Goal: Check status: Verify the current state of an ongoing process or item

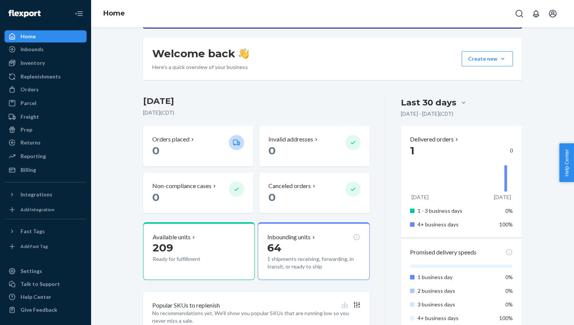
scroll to position [104, 0]
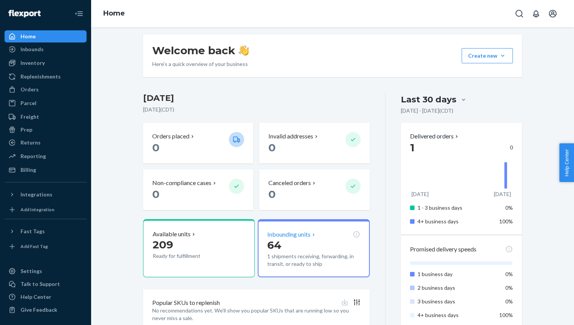
click at [278, 239] on span "64" at bounding box center [274, 245] width 14 height 13
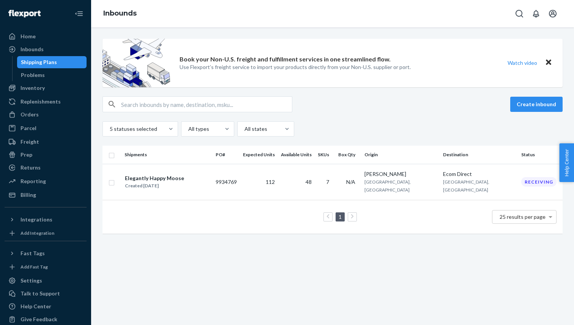
click at [315, 176] on td "48" at bounding box center [296, 182] width 37 height 36
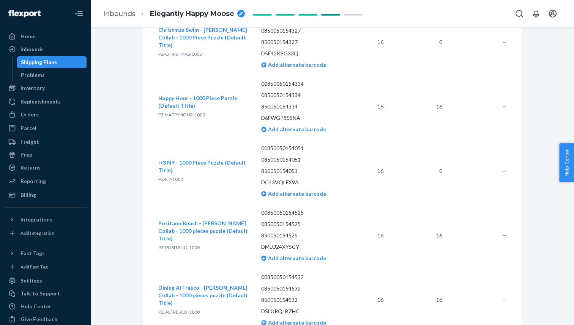
scroll to position [359, 0]
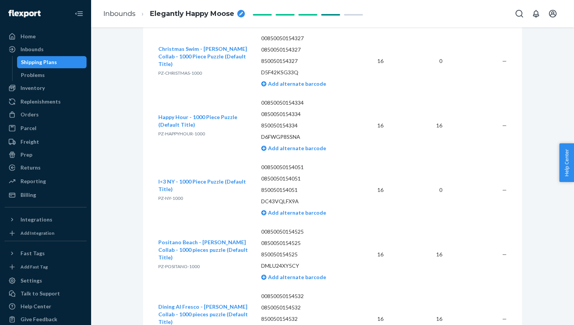
click at [377, 126] on td "16" at bounding box center [370, 125] width 38 height 65
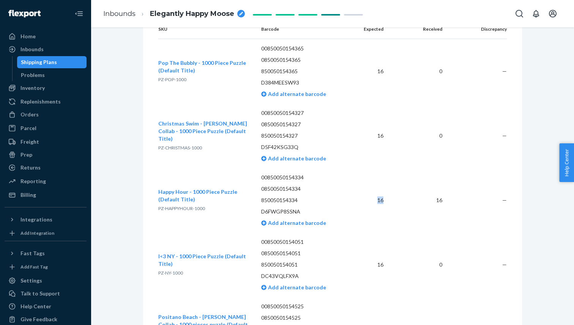
scroll to position [284, 0]
